Goal: Navigation & Orientation: Find specific page/section

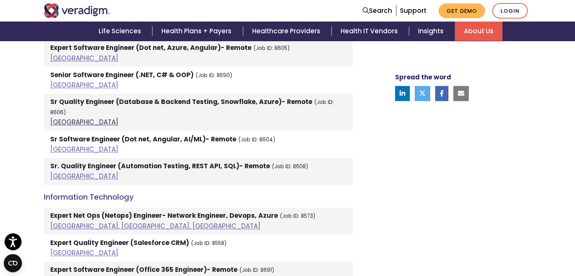
click at [60, 118] on link "India" at bounding box center [84, 122] width 68 height 9
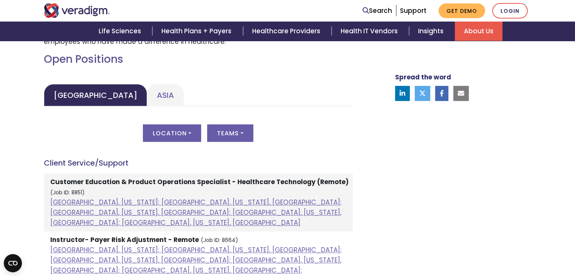
scroll to position [344, 0]
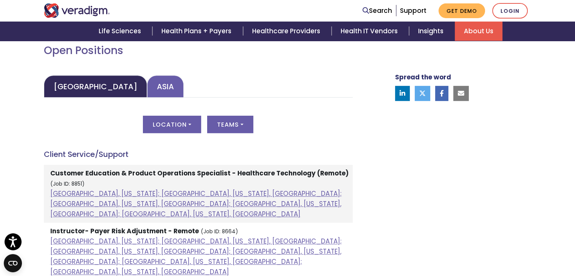
click at [147, 91] on link "Asia" at bounding box center [165, 86] width 37 height 22
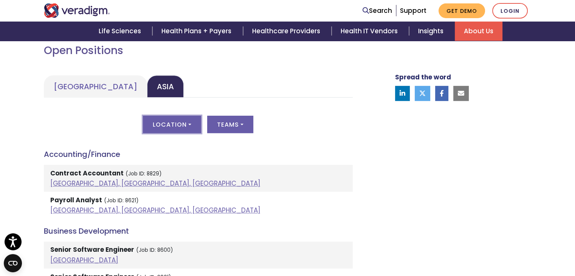
click at [200, 121] on button "Location" at bounding box center [172, 124] width 58 height 17
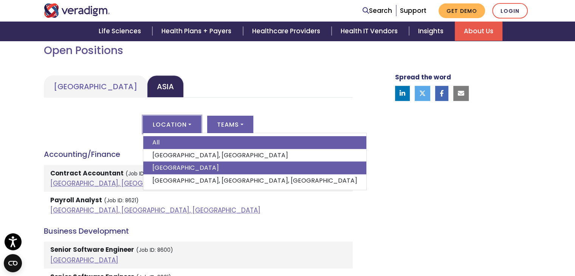
click at [176, 163] on link "India" at bounding box center [254, 167] width 223 height 13
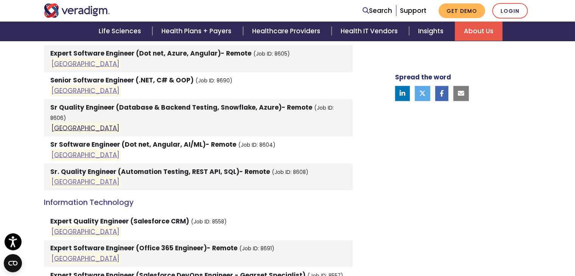
scroll to position [672, 0]
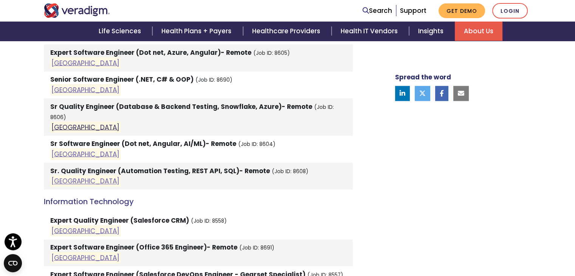
click at [63, 122] on link "India" at bounding box center [85, 126] width 68 height 9
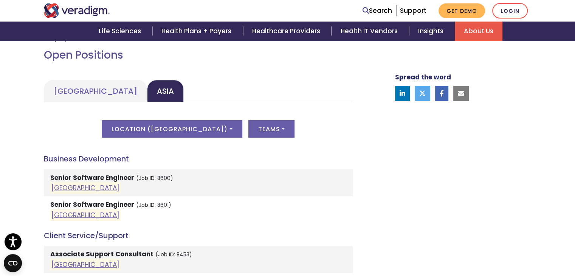
scroll to position [334, 0]
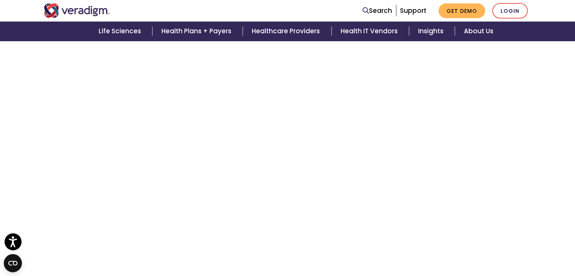
scroll to position [823, 0]
